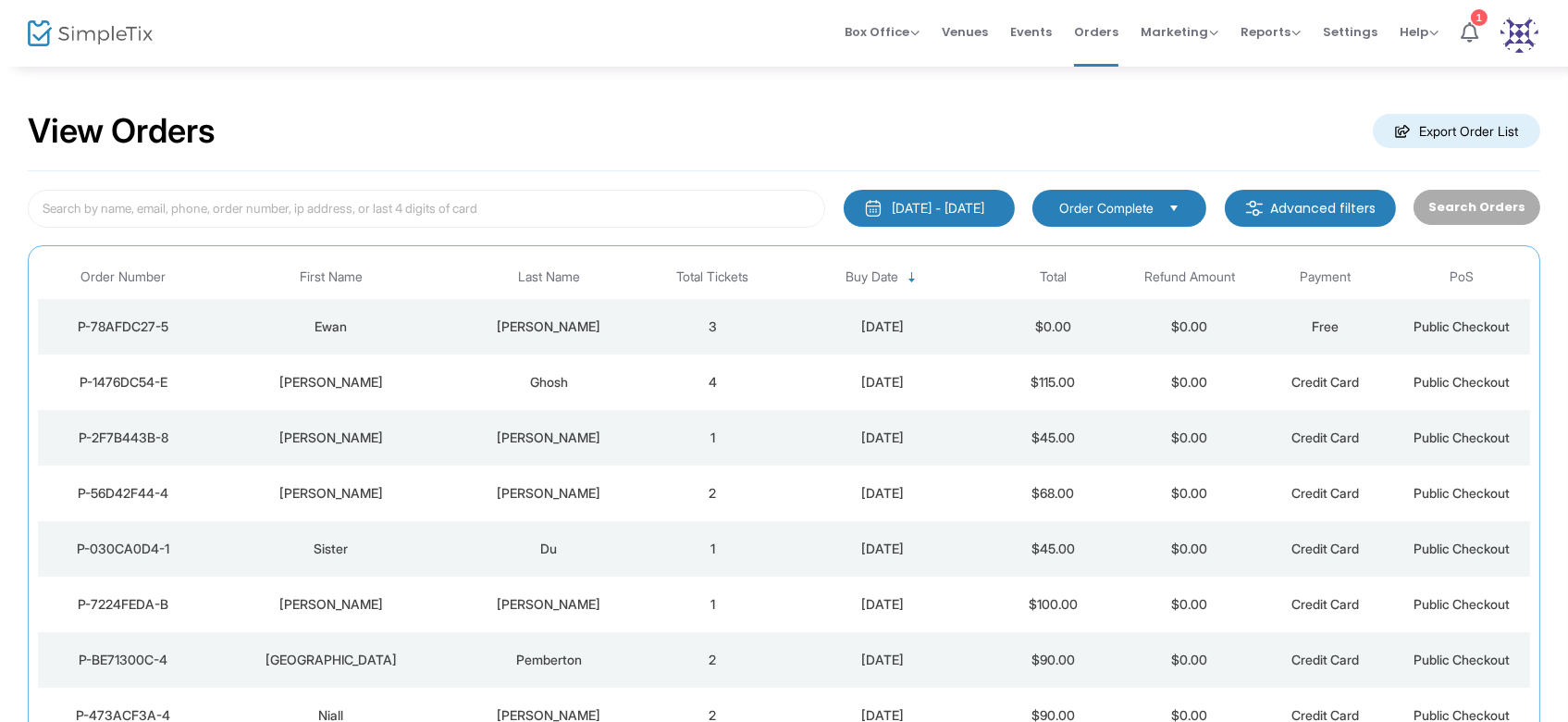
click at [116, 44] on img at bounding box center [90, 34] width 124 height 27
